Goal: Find specific page/section: Find specific page/section

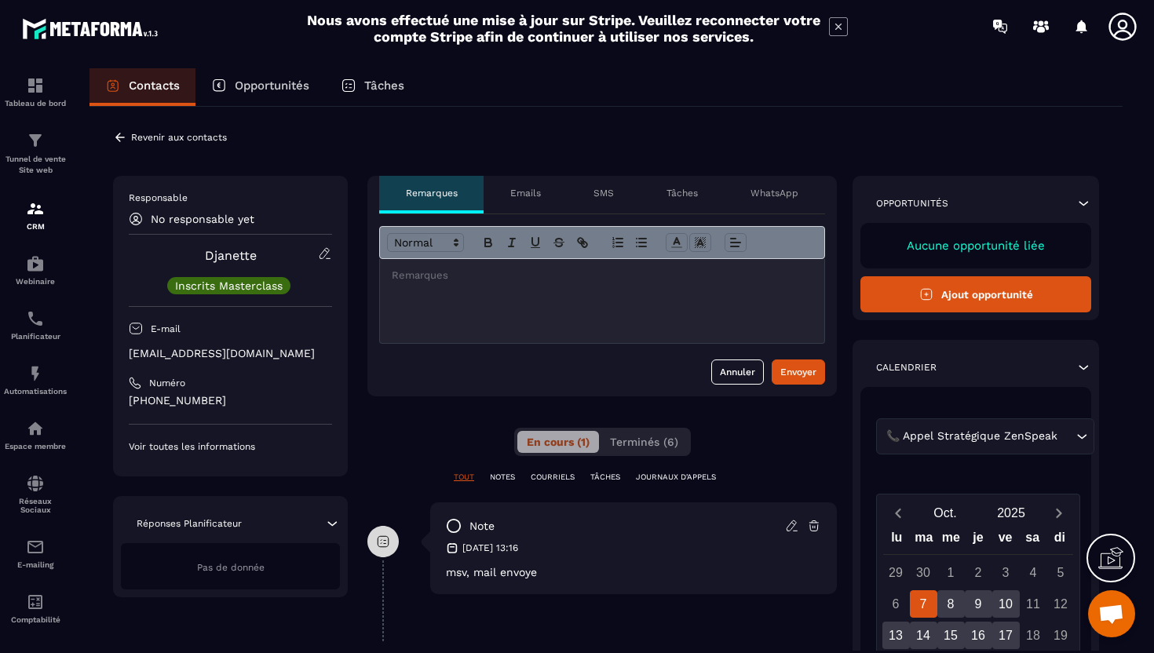
click at [188, 356] on p "[EMAIL_ADDRESS][DOMAIN_NAME]" at bounding box center [230, 353] width 203 height 15
copy div "[EMAIL_ADDRESS][DOMAIN_NAME]"
click at [121, 140] on icon at bounding box center [120, 137] width 14 height 14
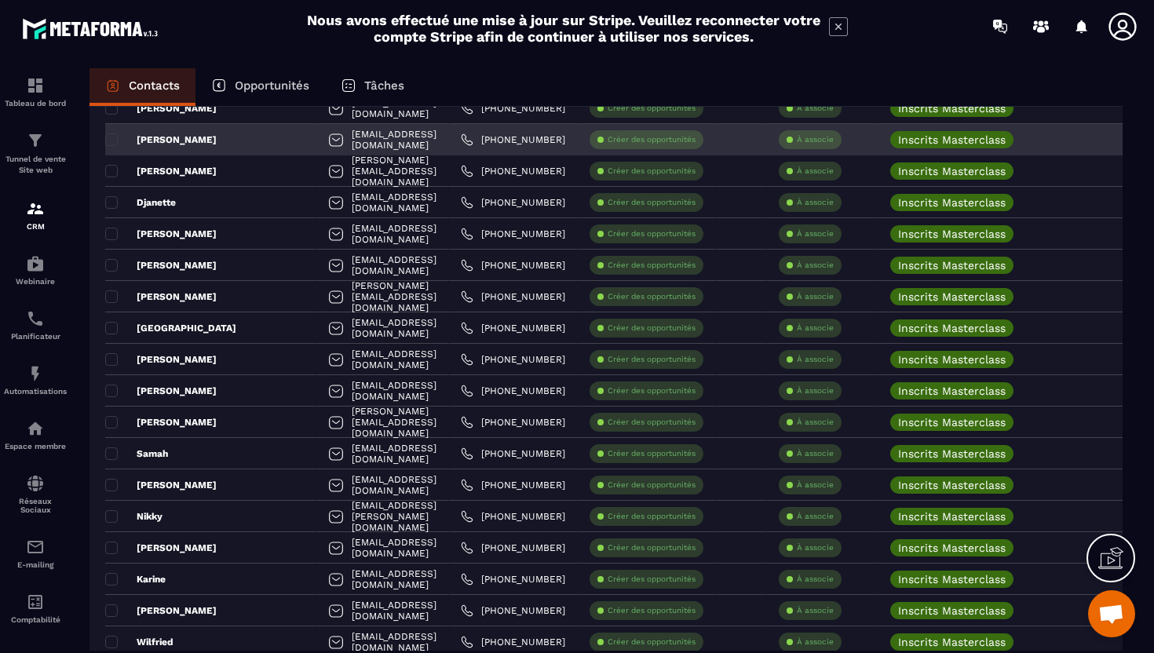
scroll to position [364, 0]
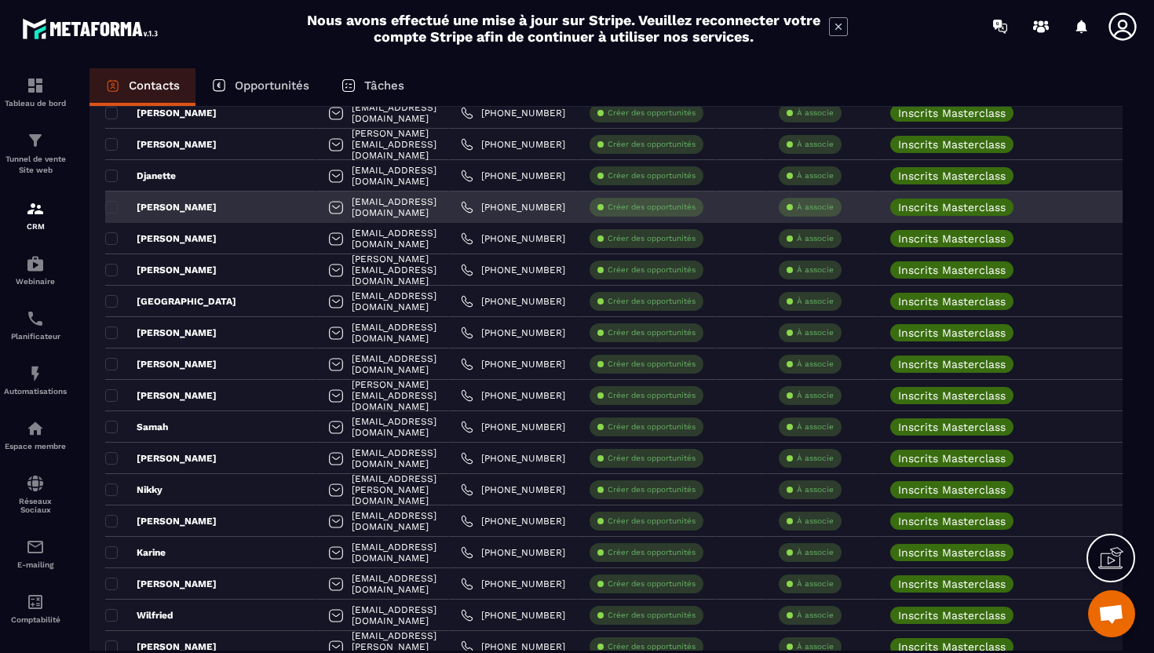
click at [180, 210] on div "[PERSON_NAME]" at bounding box center [210, 206] width 211 height 31
